Goal: Task Accomplishment & Management: Manage account settings

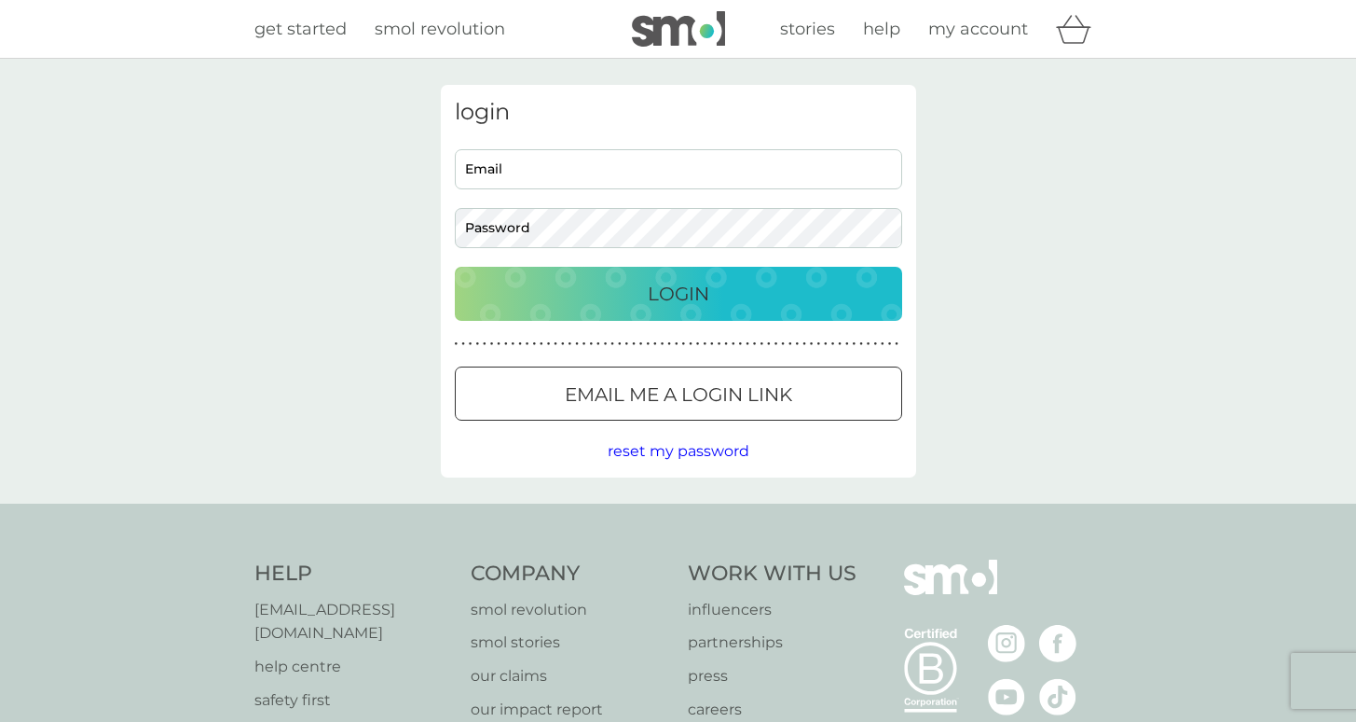
drag, startPoint x: 741, startPoint y: 392, endPoint x: 814, endPoint y: 383, distance: 73.2
click at [741, 392] on p "Email me a login link" at bounding box center [678, 394] width 227 height 30
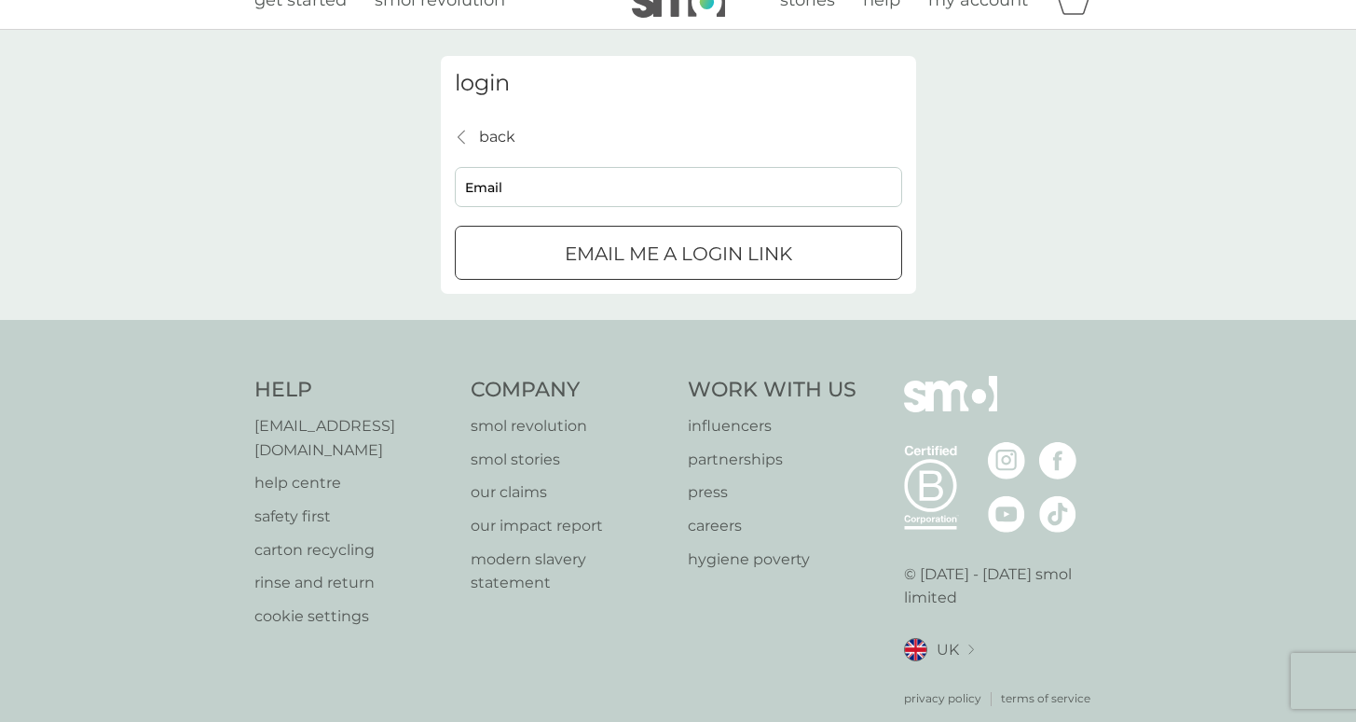
click at [557, 249] on div "Email me a login link" at bounding box center [679, 254] width 446 height 30
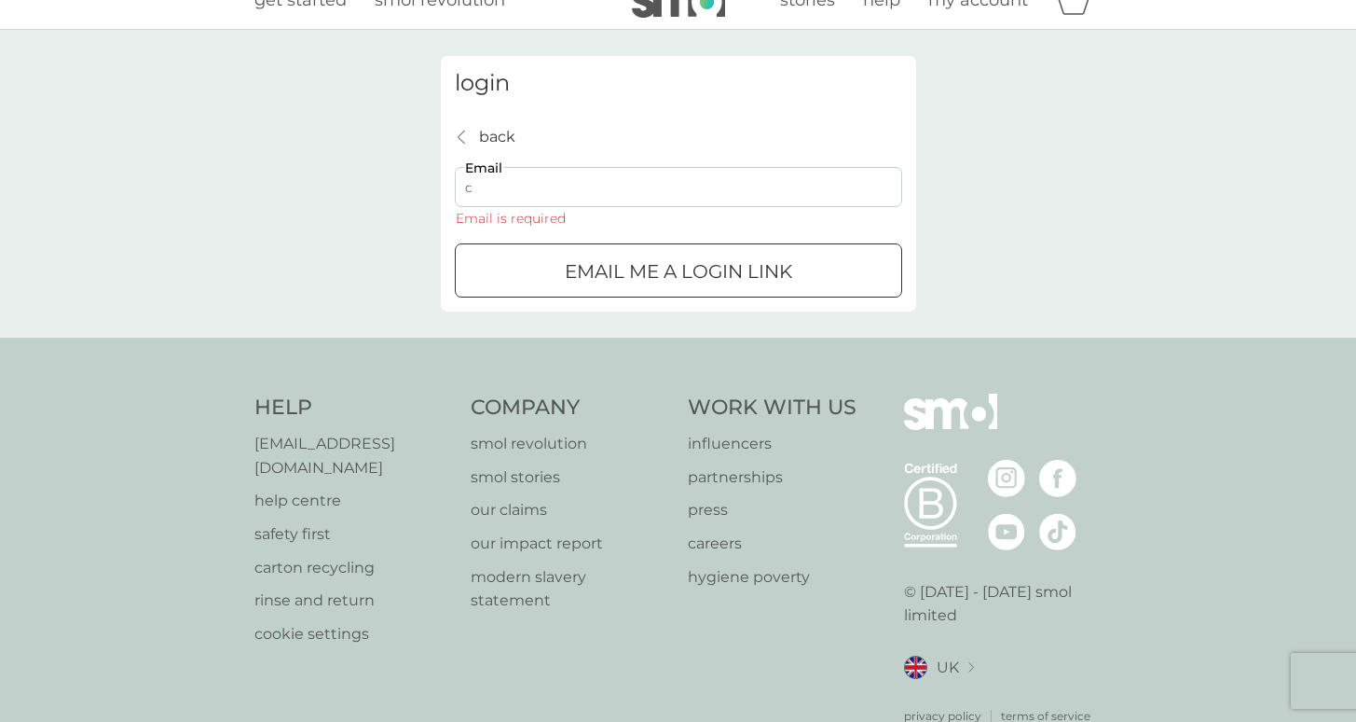
click at [536, 186] on input "c" at bounding box center [678, 187] width 447 height 40
type input "clare"
type input "[EMAIL_ADDRESS][DOMAIN_NAME]"
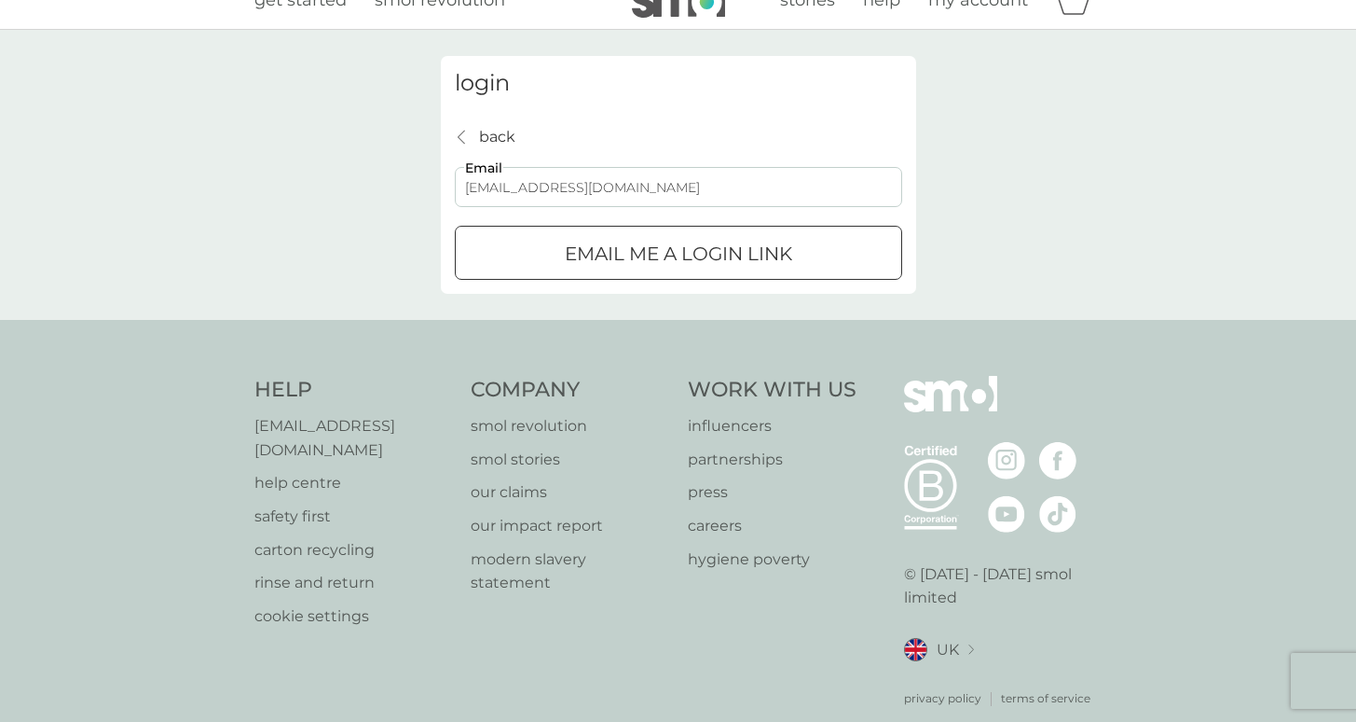
click at [605, 248] on p "Email me a login link" at bounding box center [678, 254] width 227 height 30
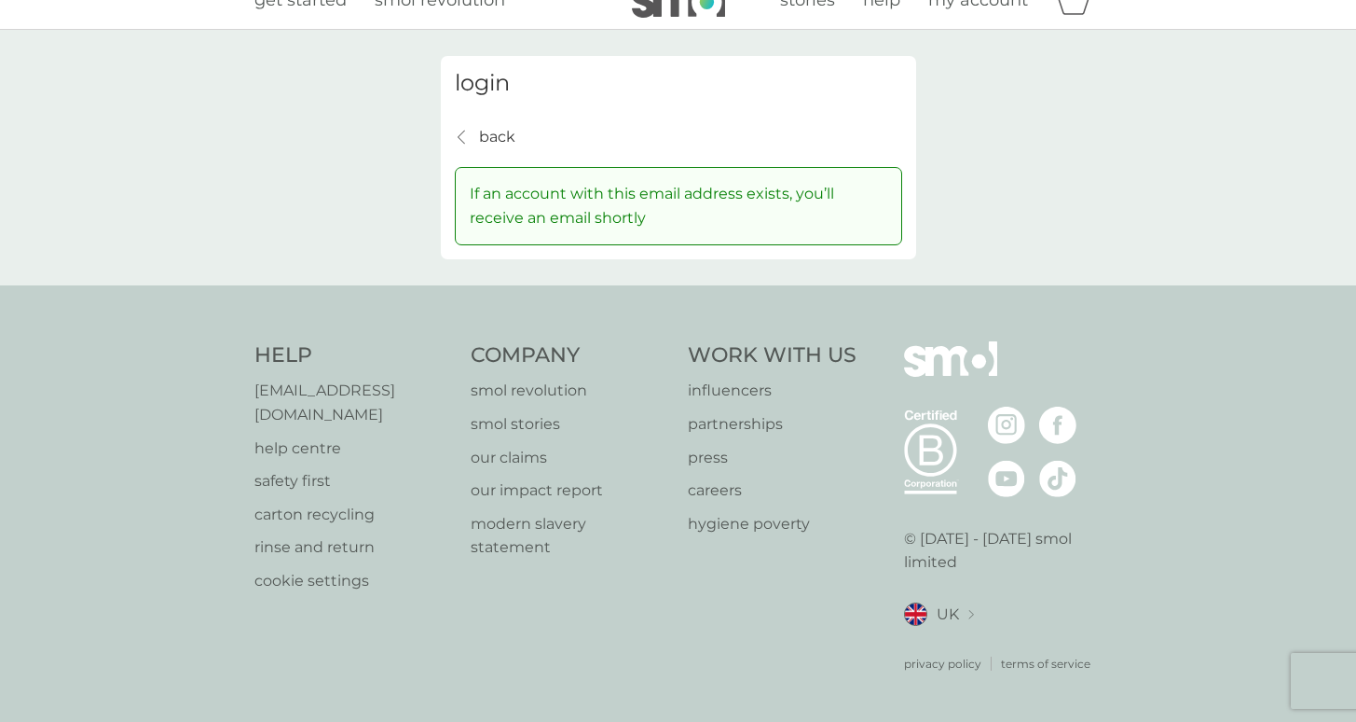
scroll to position [7, 0]
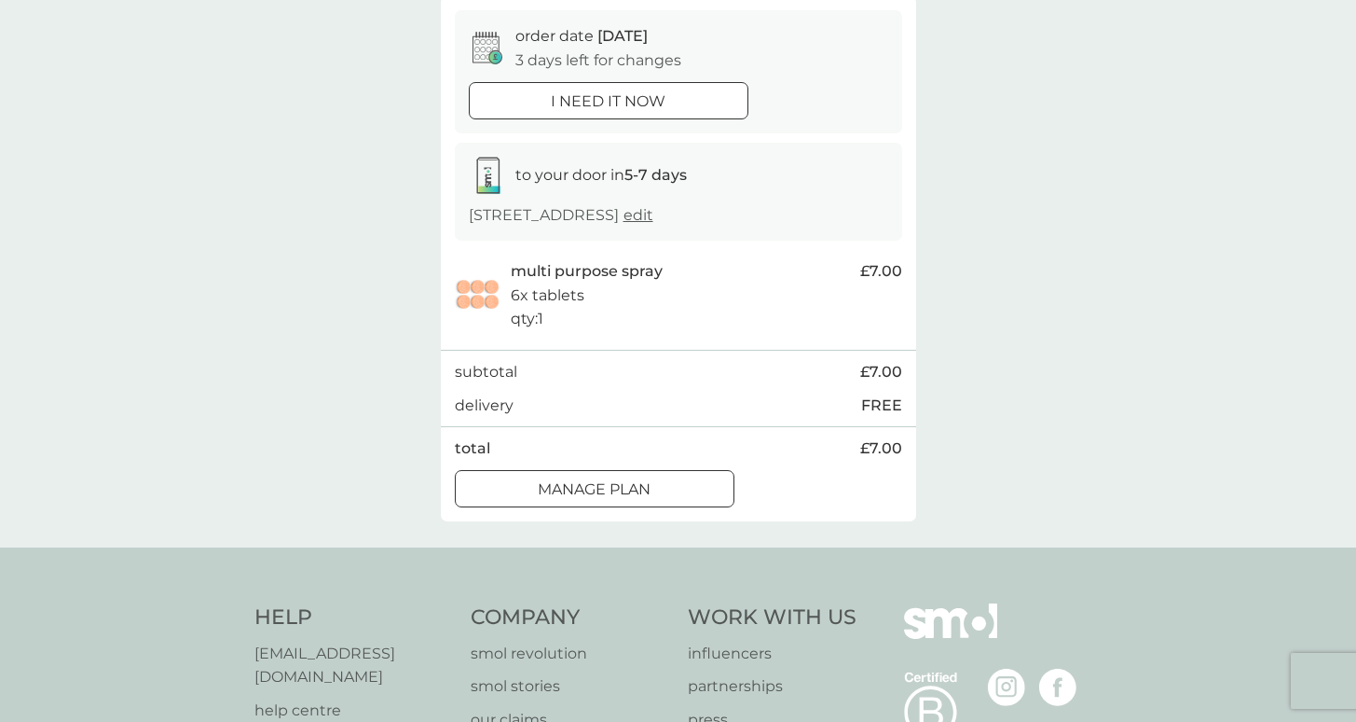
scroll to position [183, 0]
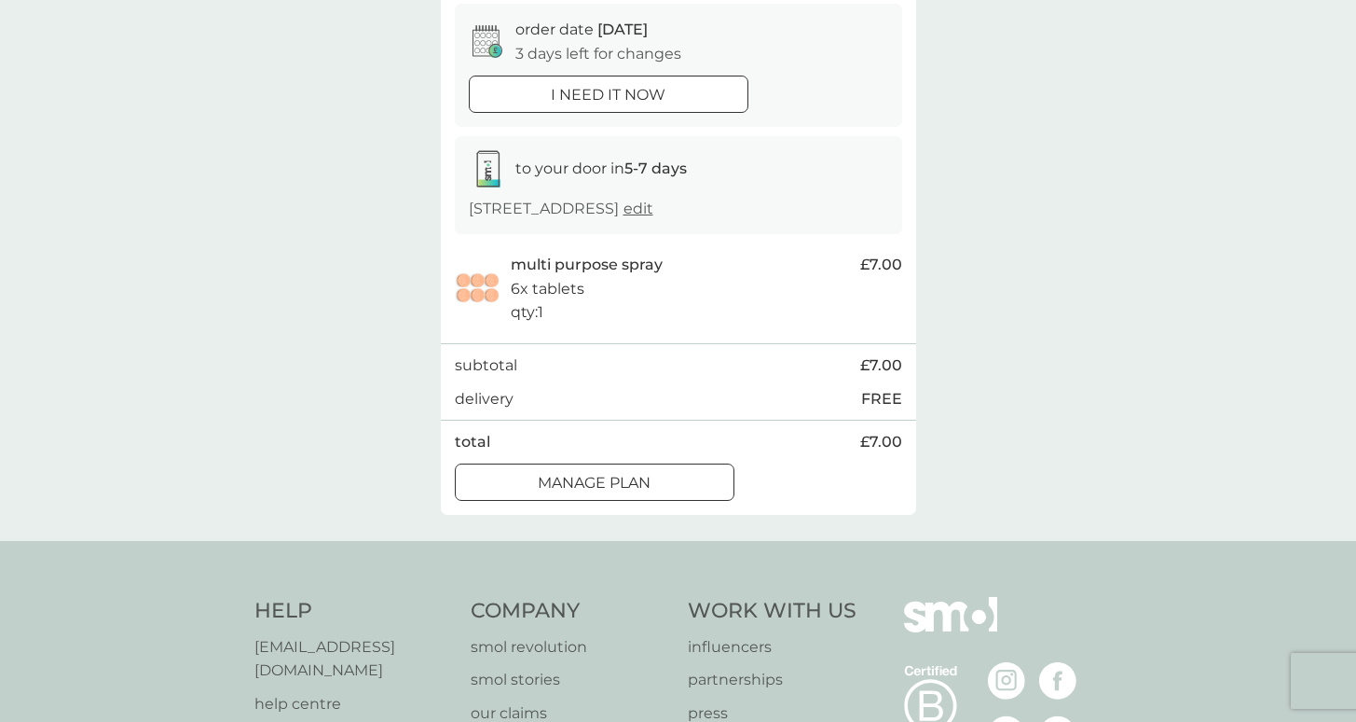
click at [668, 475] on div "Manage plan" at bounding box center [595, 483] width 278 height 24
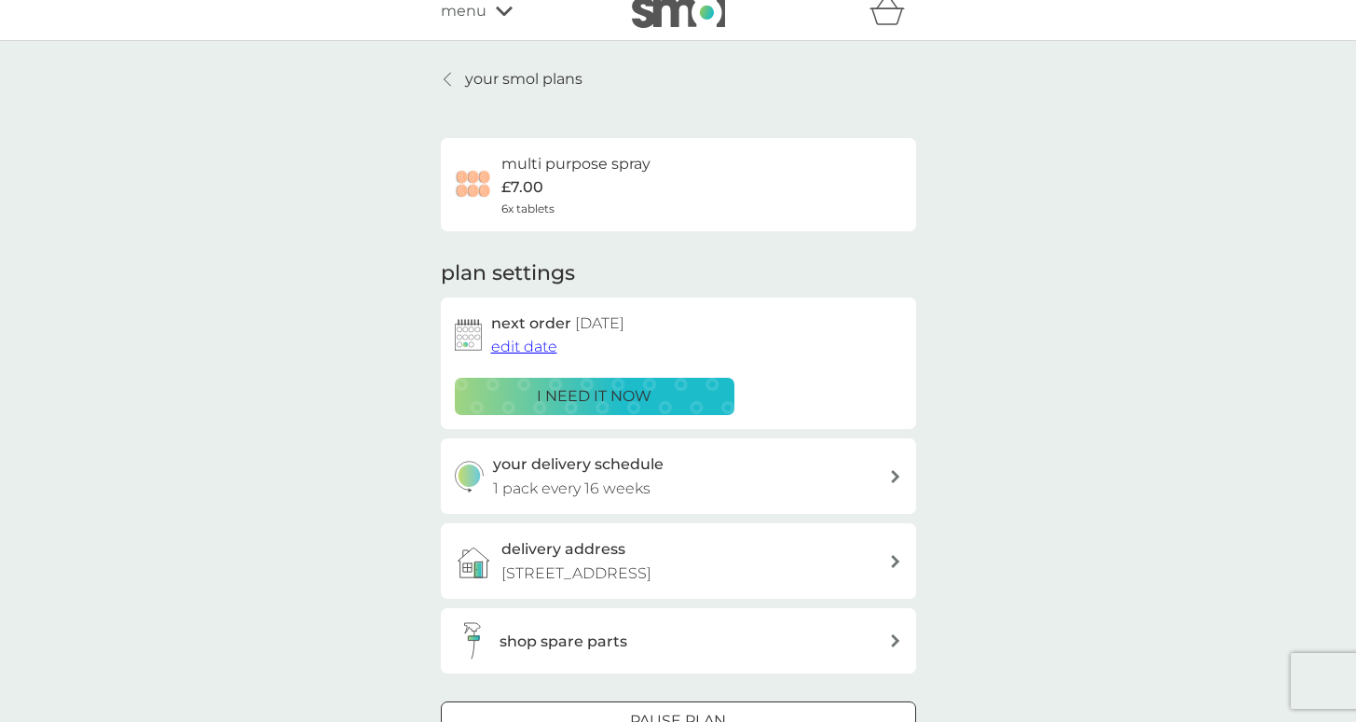
scroll to position [19, 0]
click at [528, 343] on span "edit date" at bounding box center [524, 346] width 66 height 18
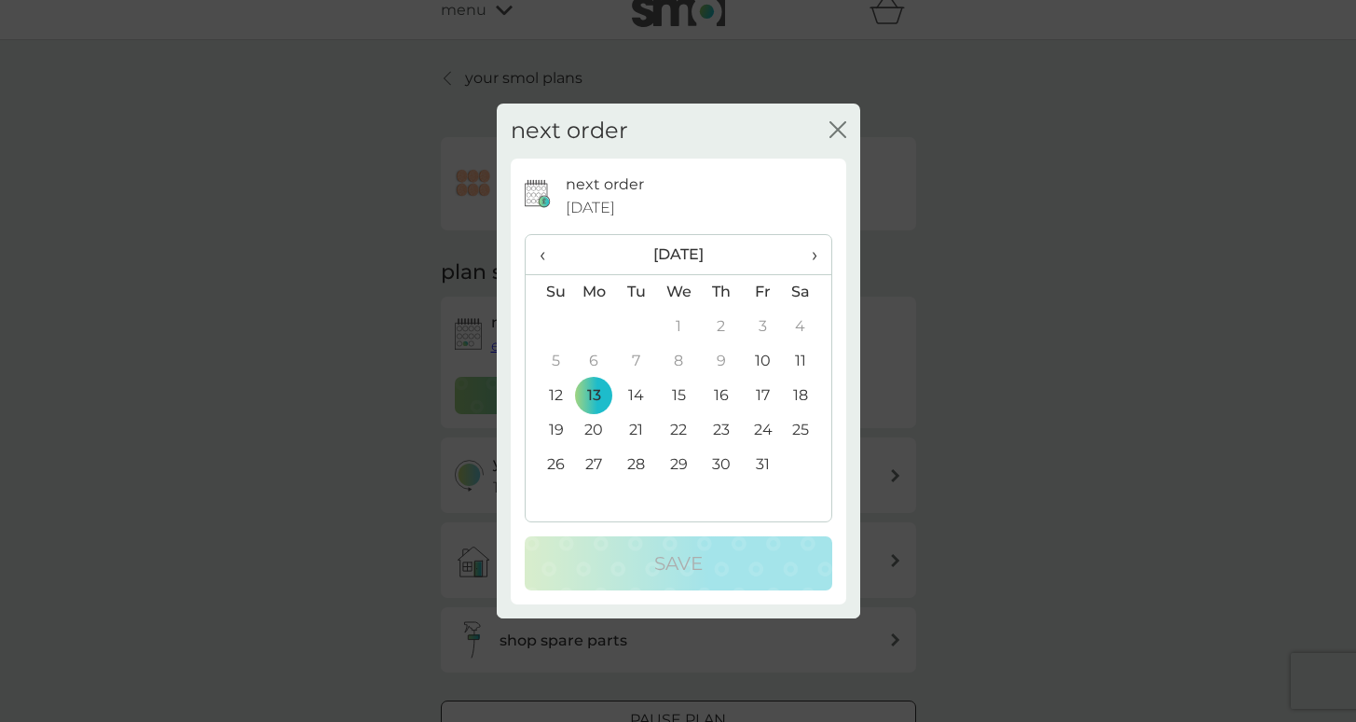
click at [810, 253] on span "›" at bounding box center [807, 254] width 19 height 39
click at [544, 255] on span "‹" at bounding box center [550, 254] width 20 height 39
click at [835, 131] on icon "close" at bounding box center [838, 129] width 17 height 17
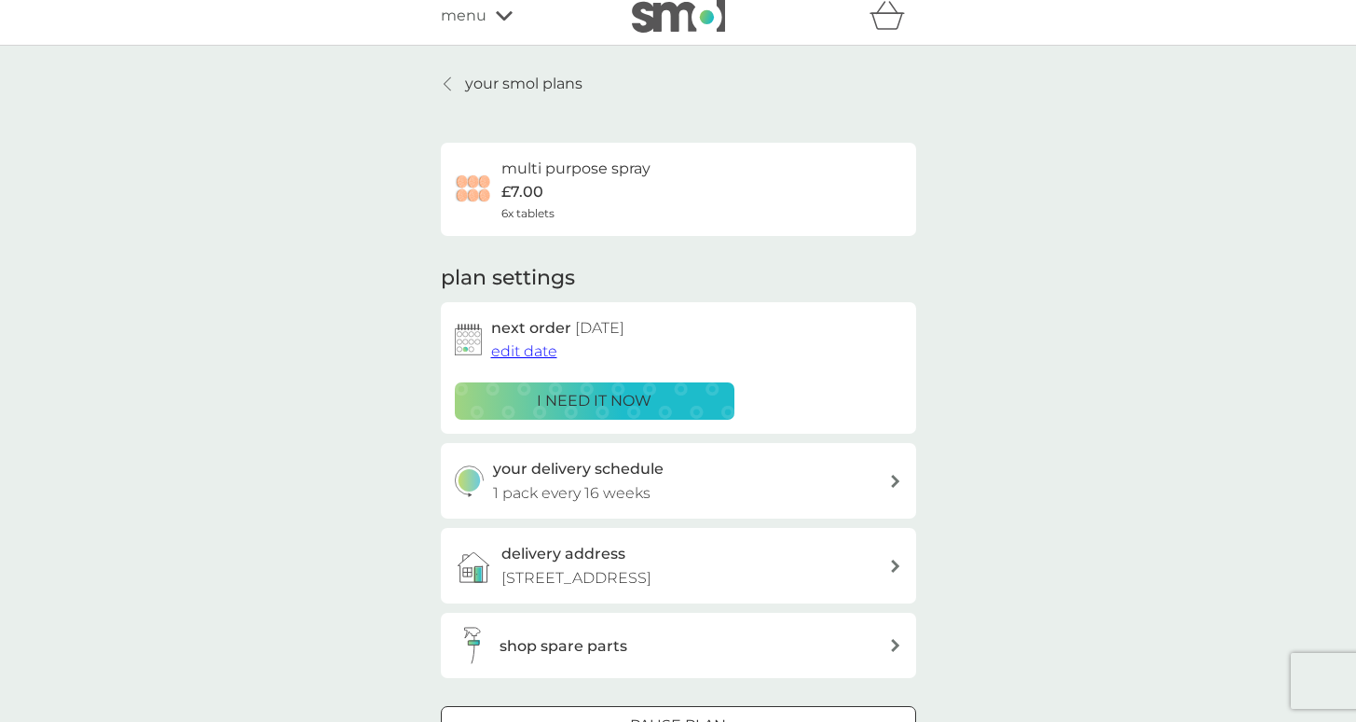
click at [529, 350] on span "edit date" at bounding box center [524, 351] width 66 height 18
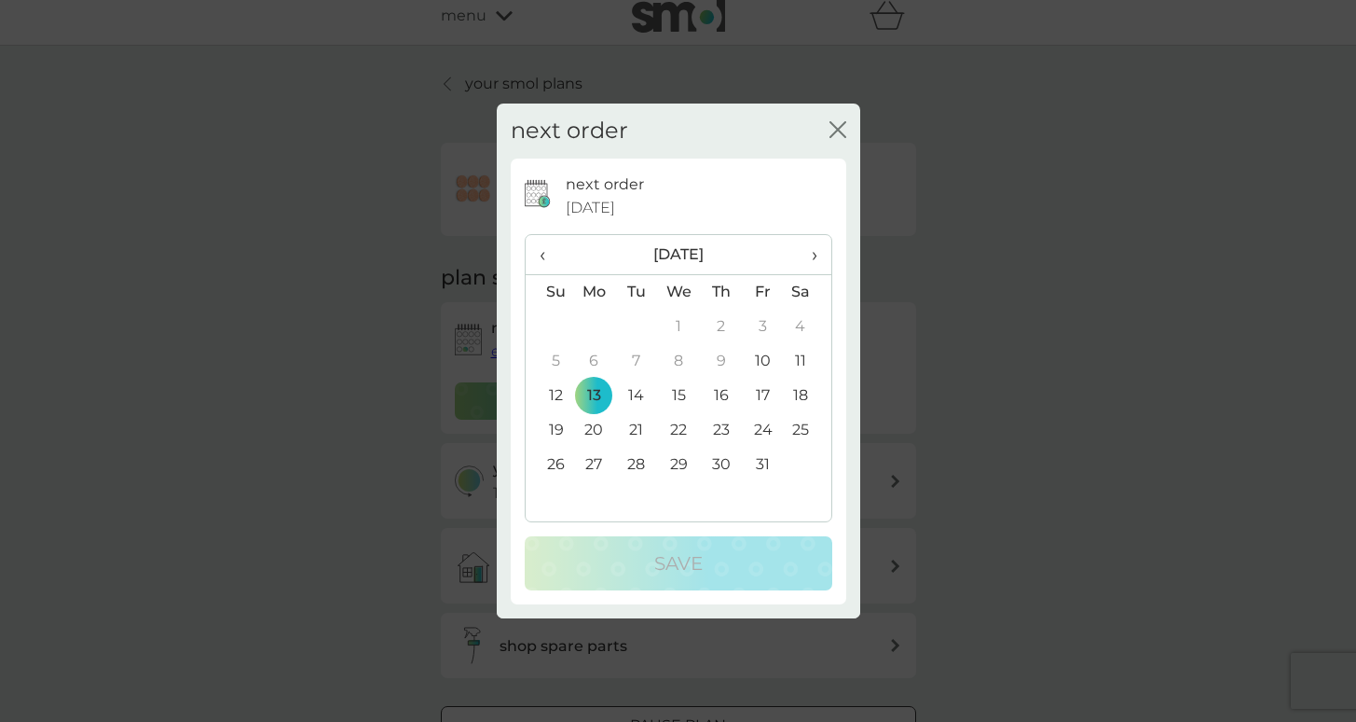
click at [812, 254] on span "›" at bounding box center [807, 254] width 19 height 39
click at [593, 392] on td "10" at bounding box center [594, 395] width 43 height 34
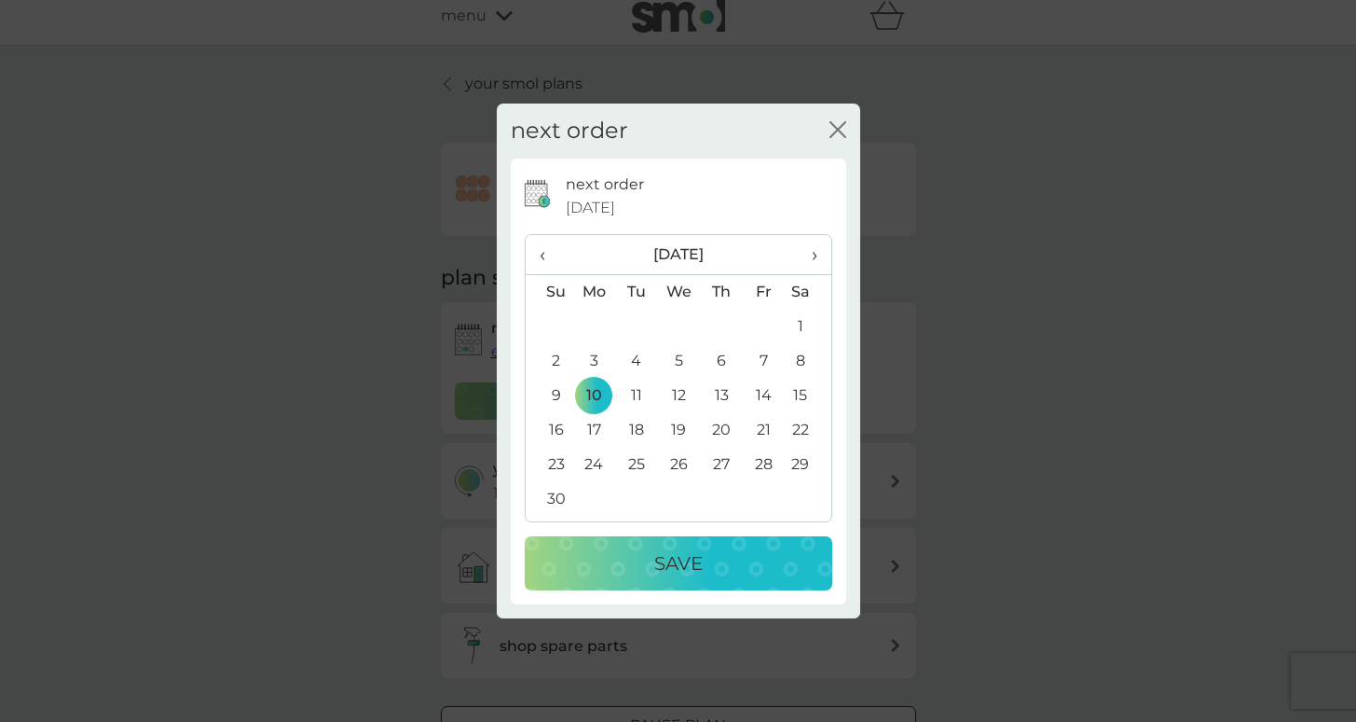
click at [662, 563] on p "Save" at bounding box center [678, 563] width 48 height 30
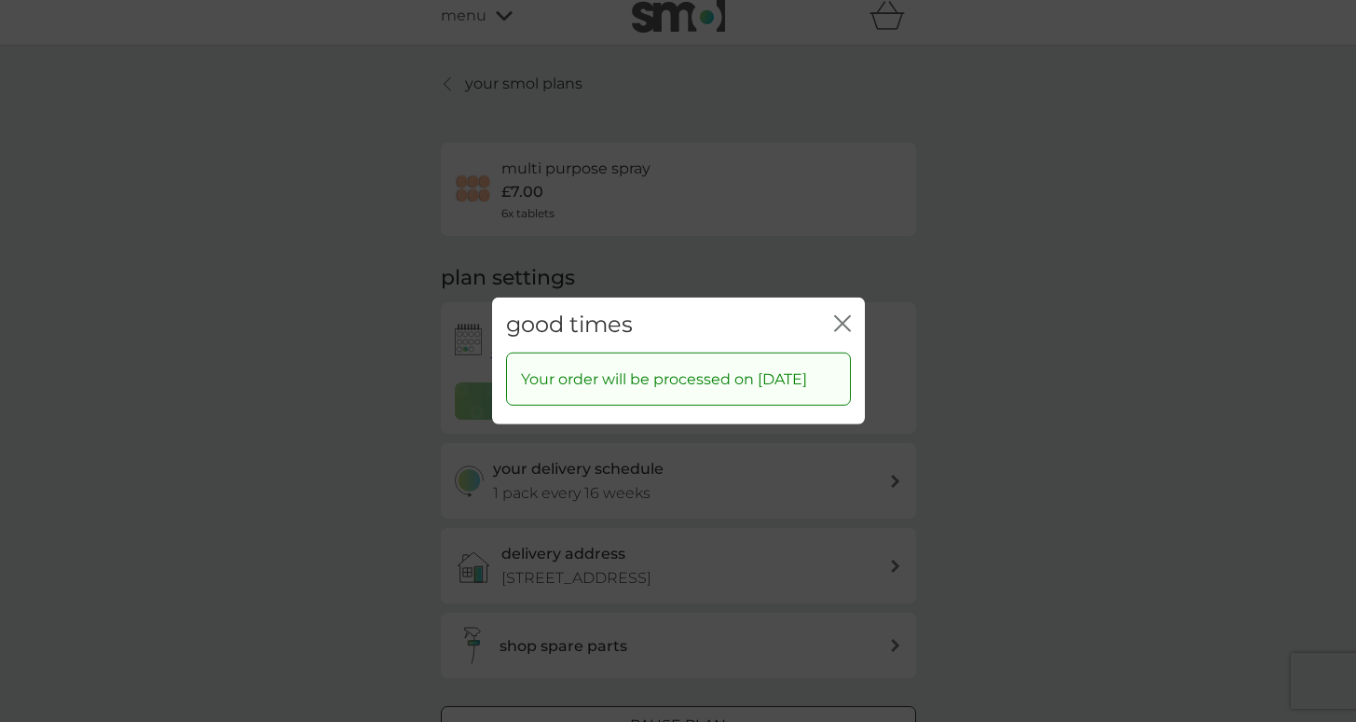
click at [843, 316] on icon "close" at bounding box center [846, 323] width 7 height 15
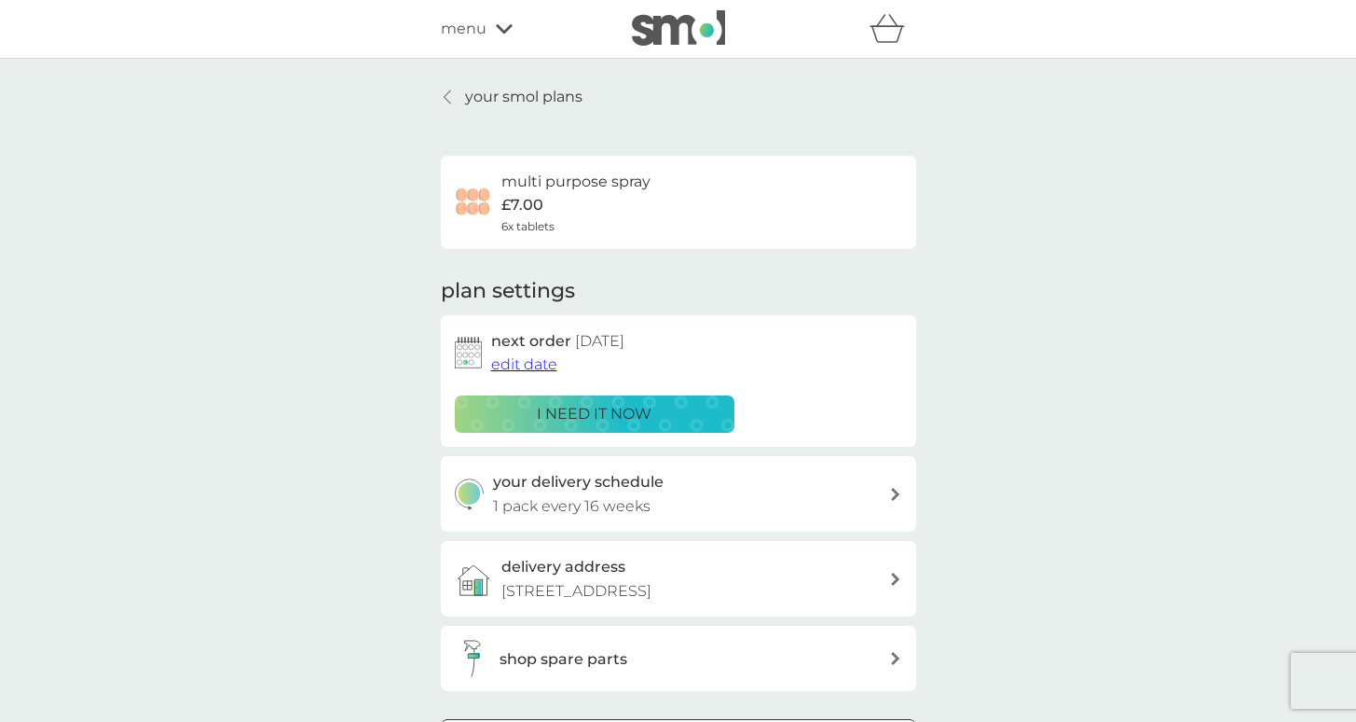
scroll to position [0, 0]
